Goal: Find contact information: Obtain details needed to contact an individual or organization

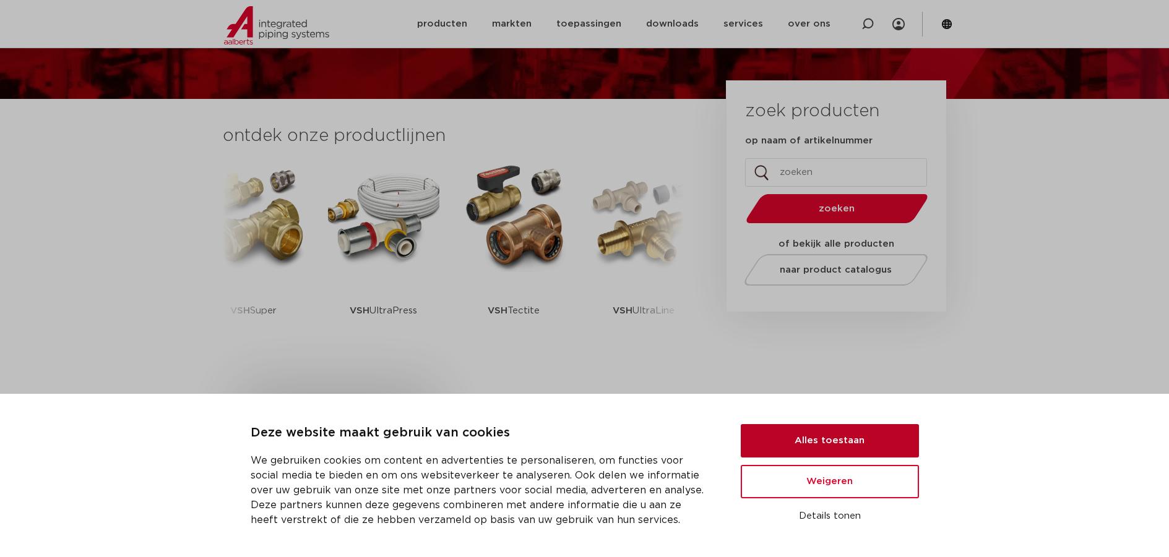
click at [808, 442] on button "Alles toestaan" at bounding box center [829, 440] width 178 height 33
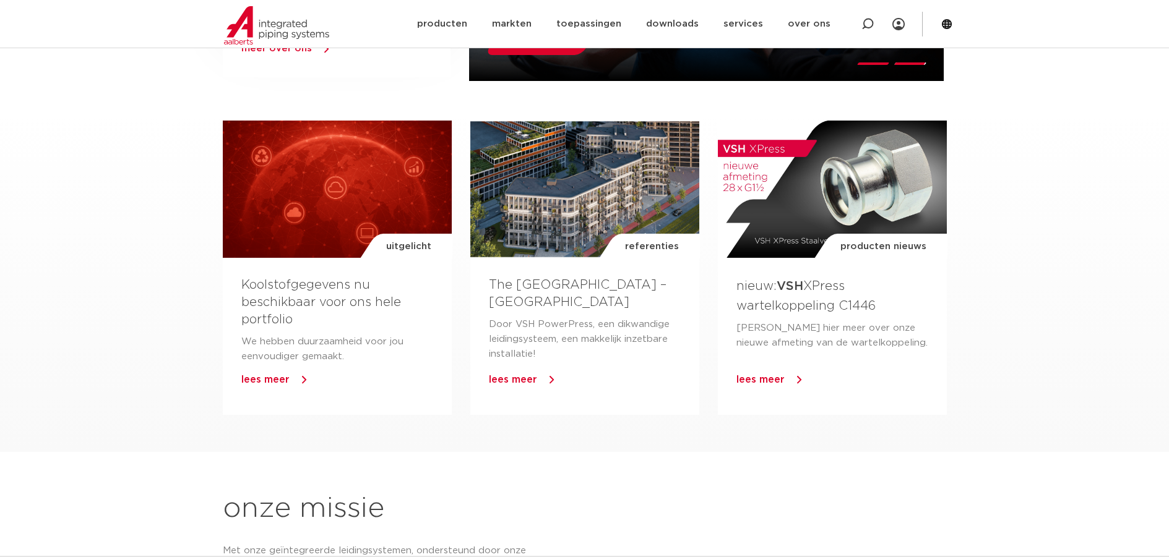
scroll to position [429, 0]
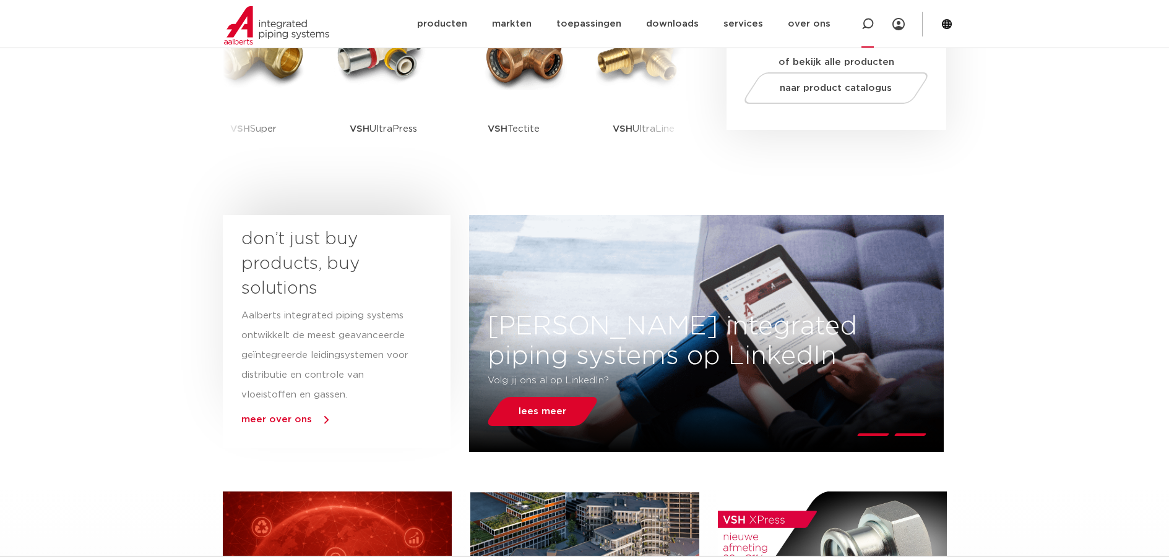
click at [867, 20] on icon at bounding box center [867, 24] width 12 height 12
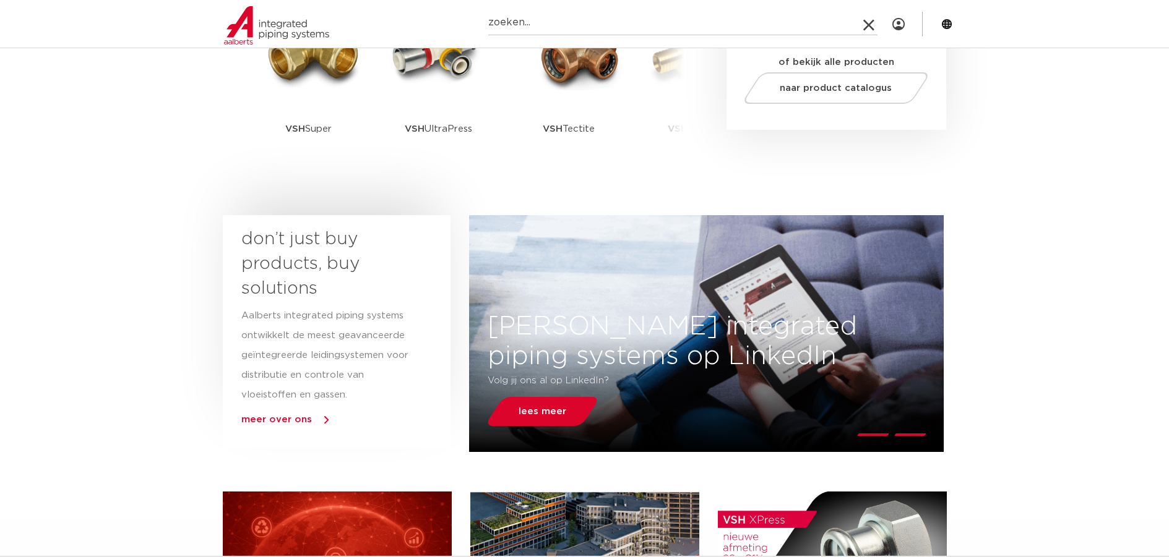
click at [548, 32] on input "Zoeken" at bounding box center [682, 23] width 389 height 25
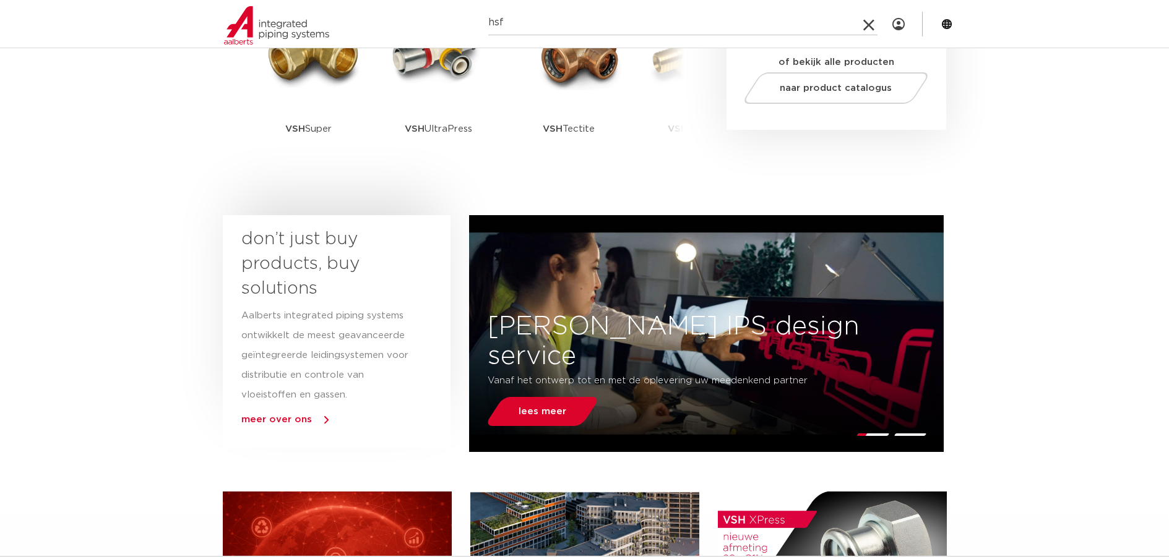
type input "hsf"
click button "Zoeken" at bounding box center [0, 0] width 0 height 0
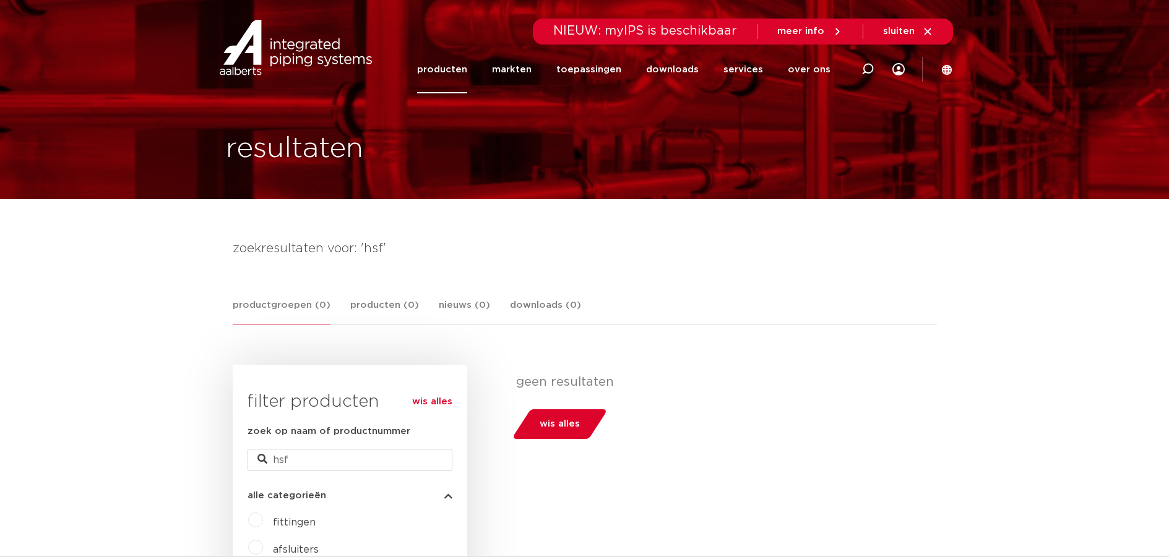
click at [307, 448] on div "zoek op naam of productnummer hsf" at bounding box center [349, 447] width 205 height 47
click at [302, 459] on input "hsf" at bounding box center [349, 460] width 205 height 22
type input "h"
type input "gevelplaat"
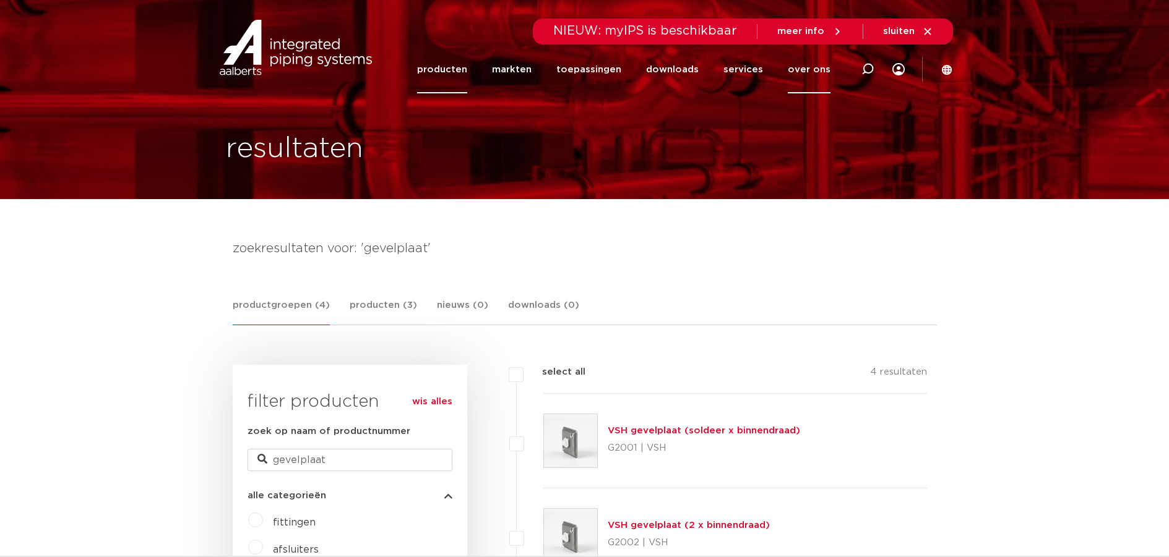
click at [809, 64] on link "over ons" at bounding box center [808, 70] width 43 height 48
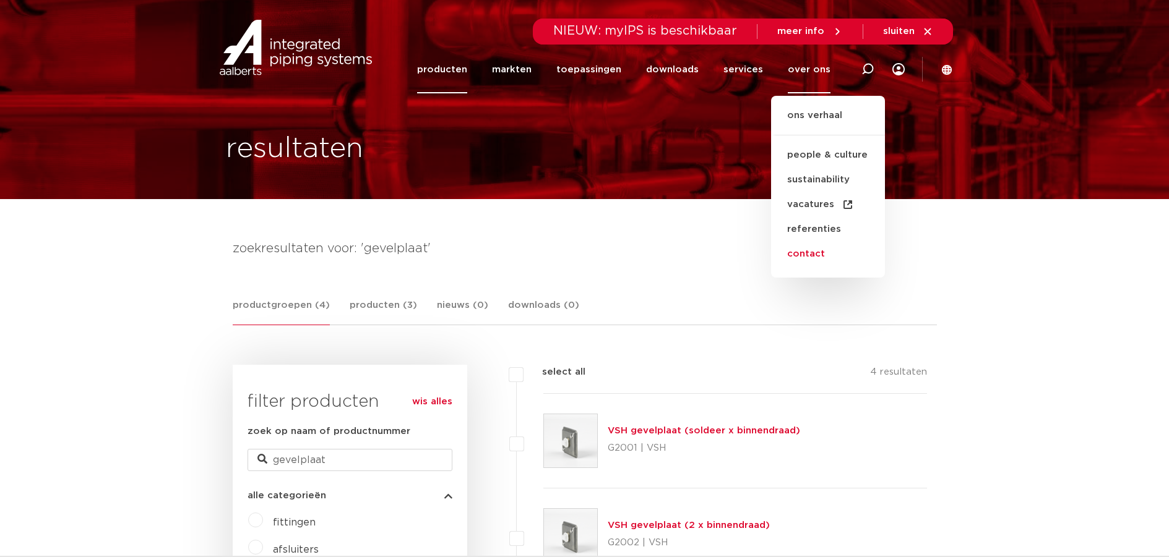
click at [800, 251] on link "contact" at bounding box center [828, 254] width 114 height 25
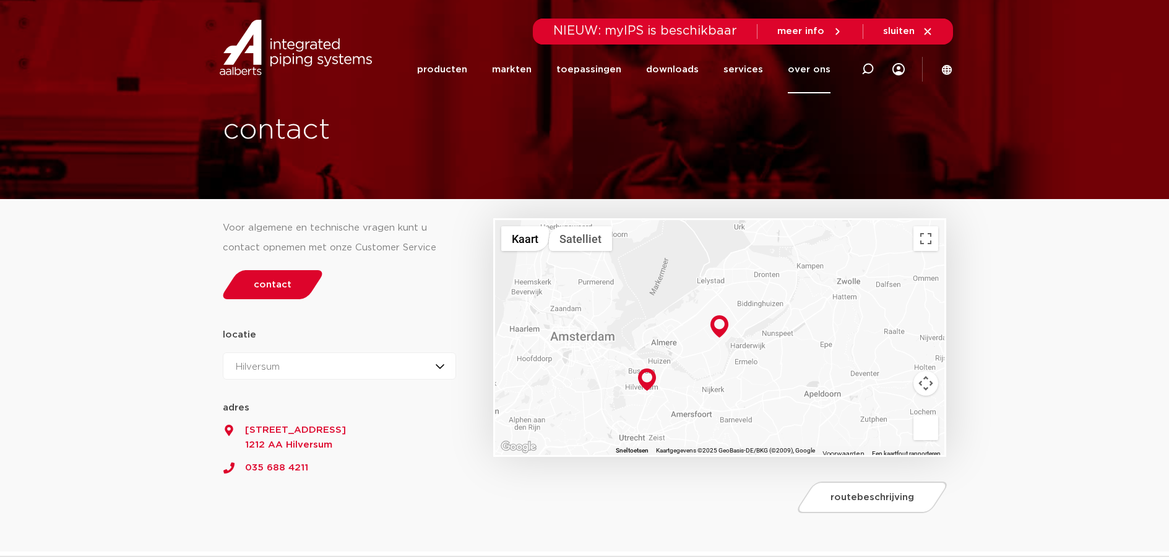
click at [441, 365] on div "Hilversum Hilversum Zeewolde" at bounding box center [340, 366] width 234 height 27
